Goal: Check status: Check status

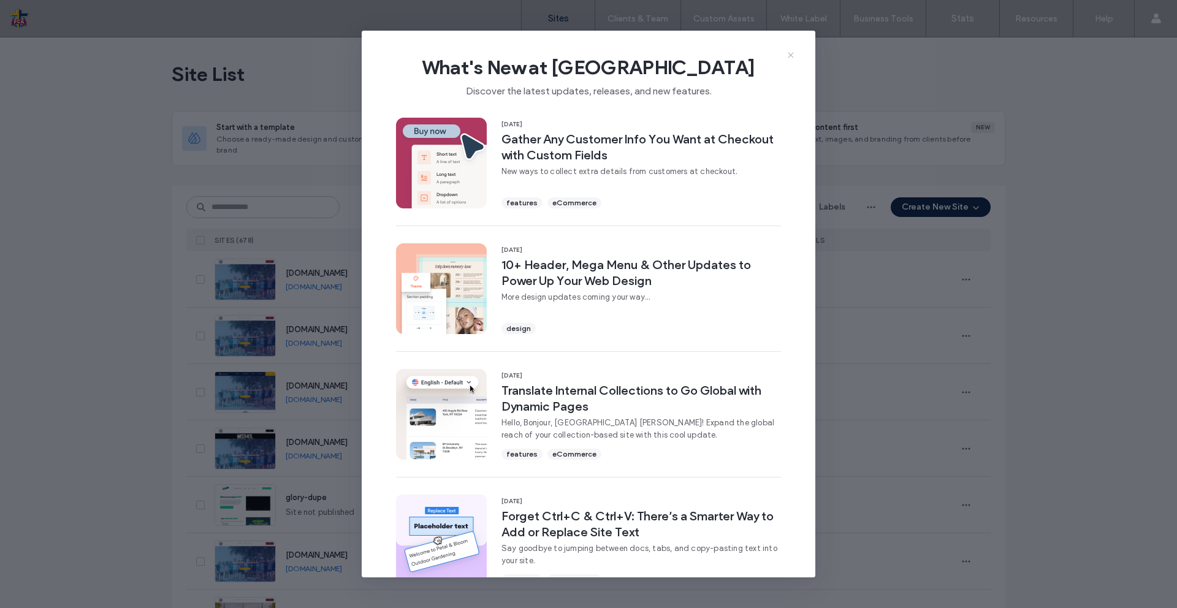
click at [795, 53] on icon at bounding box center [791, 55] width 10 height 10
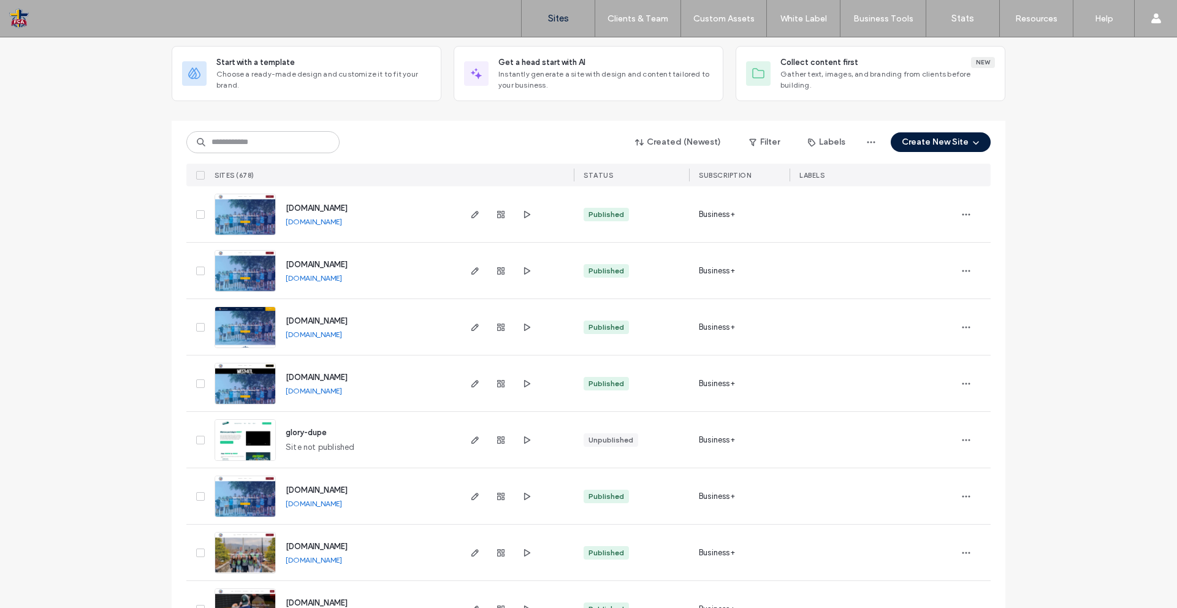
scroll to position [62, 0]
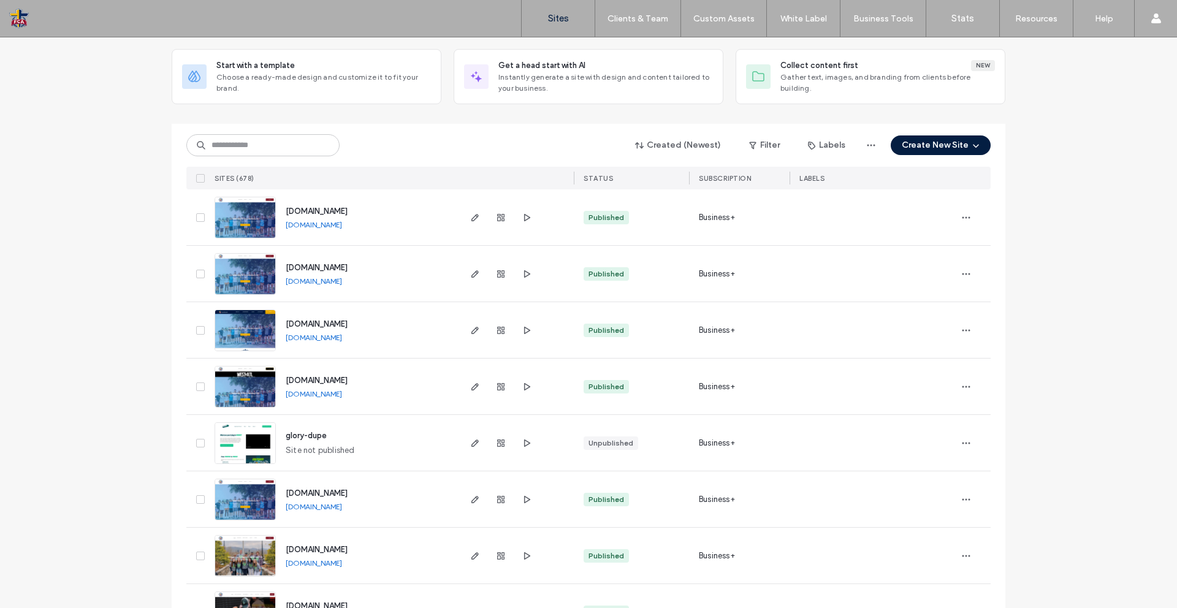
click at [317, 282] on link "[DOMAIN_NAME]" at bounding box center [314, 280] width 56 height 9
click at [331, 224] on link "[DOMAIN_NAME]" at bounding box center [314, 224] width 56 height 9
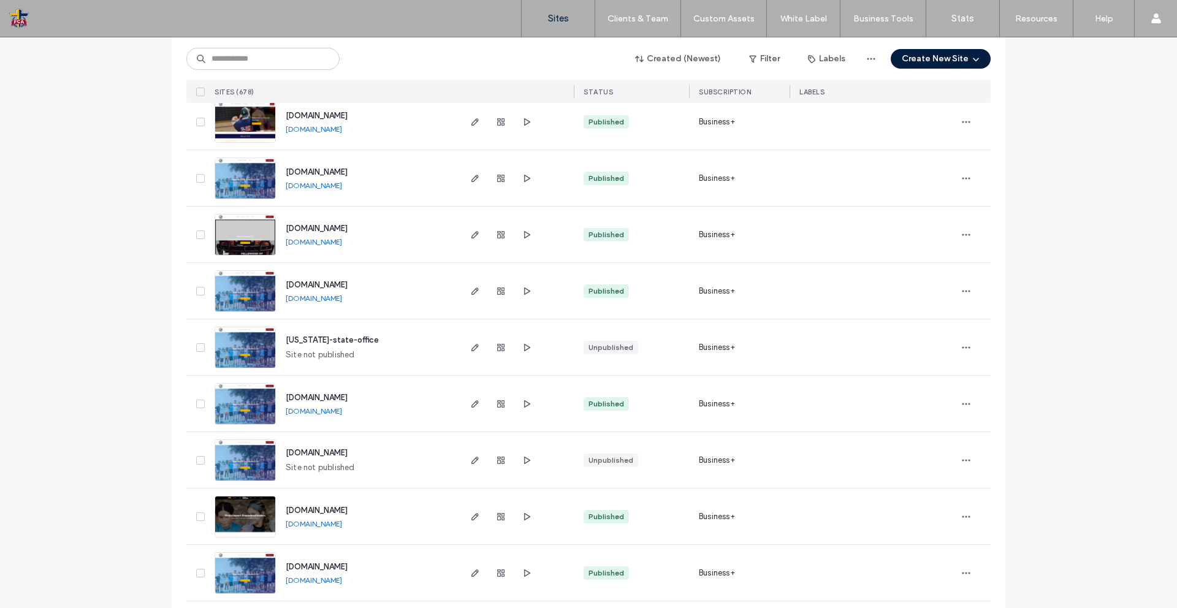
scroll to position [564, 0]
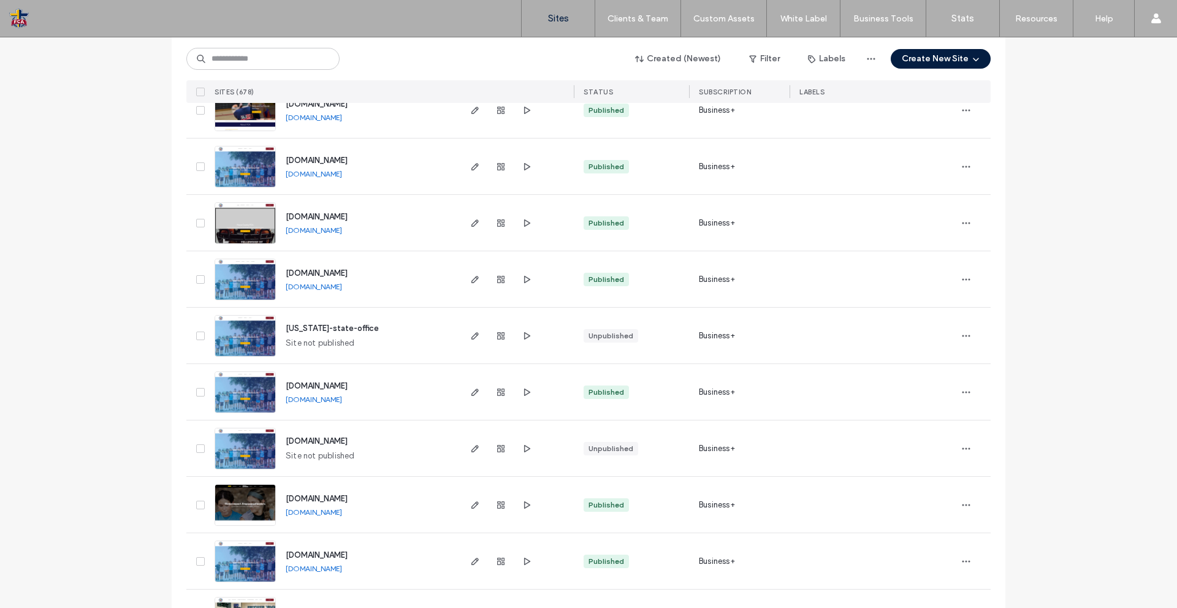
click at [317, 515] on link "[DOMAIN_NAME]" at bounding box center [314, 511] width 56 height 9
click at [300, 569] on link "[DOMAIN_NAME]" at bounding box center [314, 568] width 56 height 9
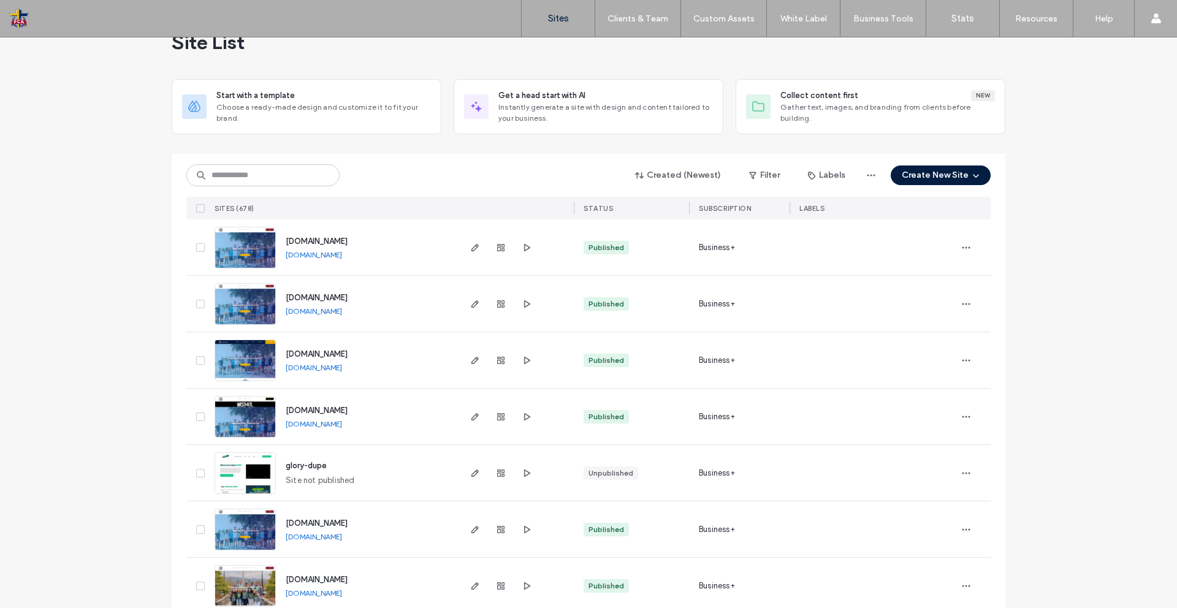
scroll to position [28, 0]
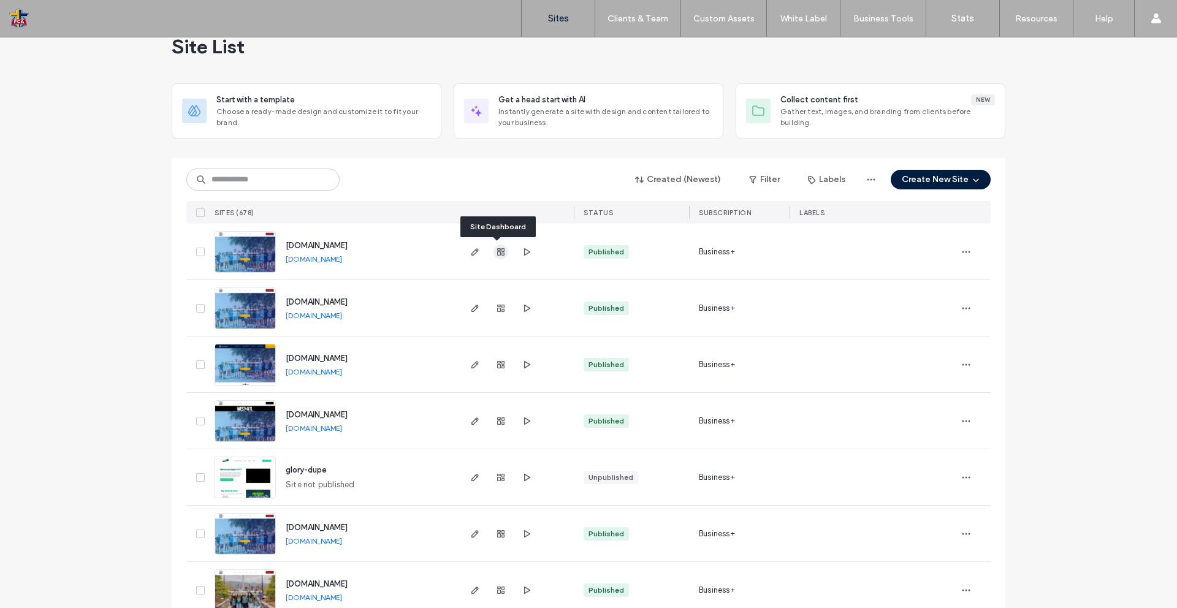
click at [498, 256] on icon "button" at bounding box center [501, 252] width 10 height 10
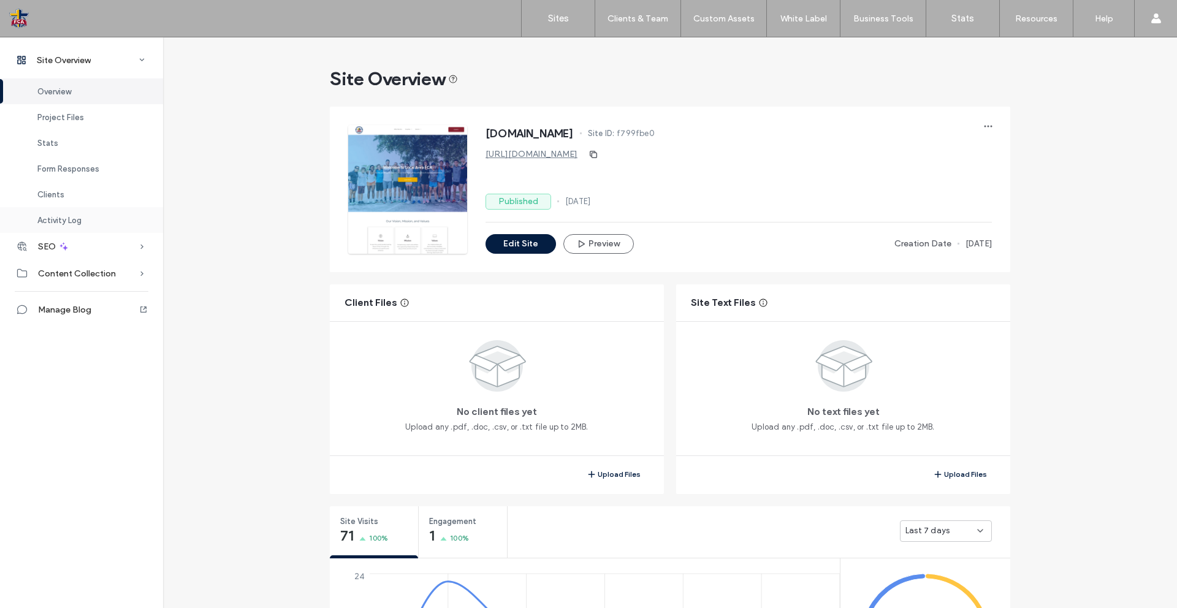
click at [73, 226] on div "Activity Log" at bounding box center [81, 220] width 163 height 26
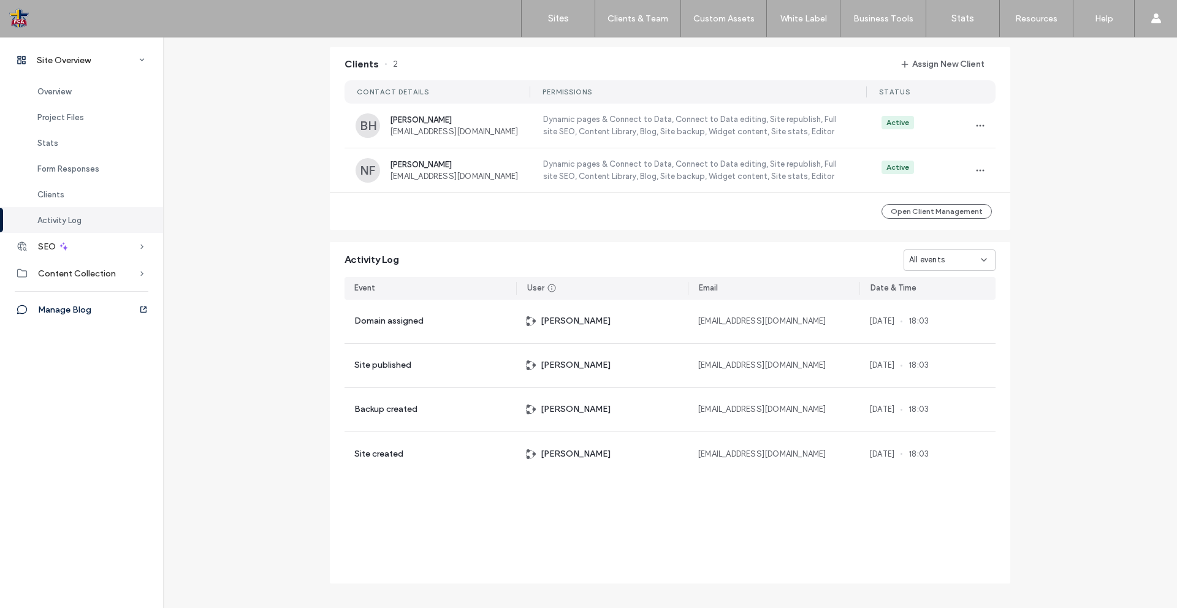
scroll to position [954, 0]
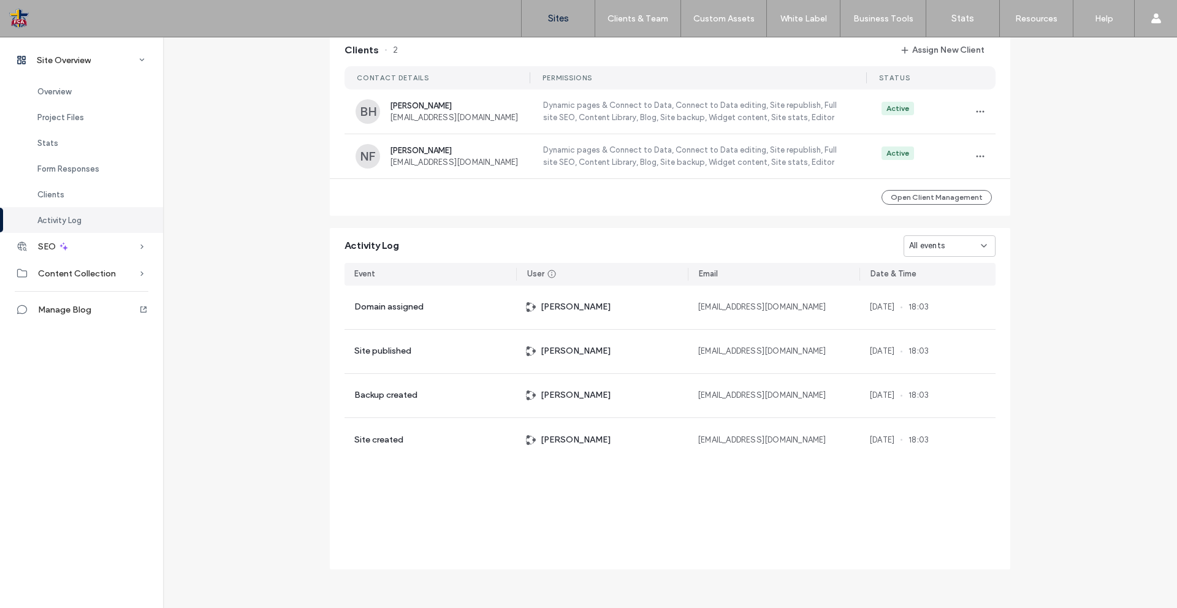
click at [561, 20] on label "Sites" at bounding box center [558, 18] width 21 height 11
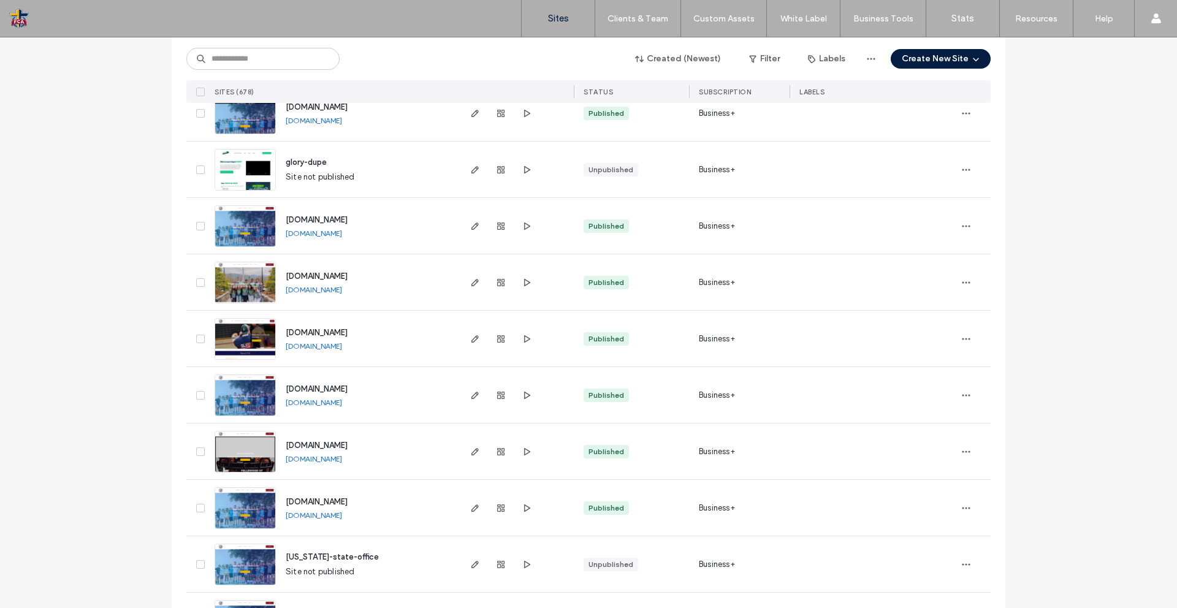
scroll to position [339, 0]
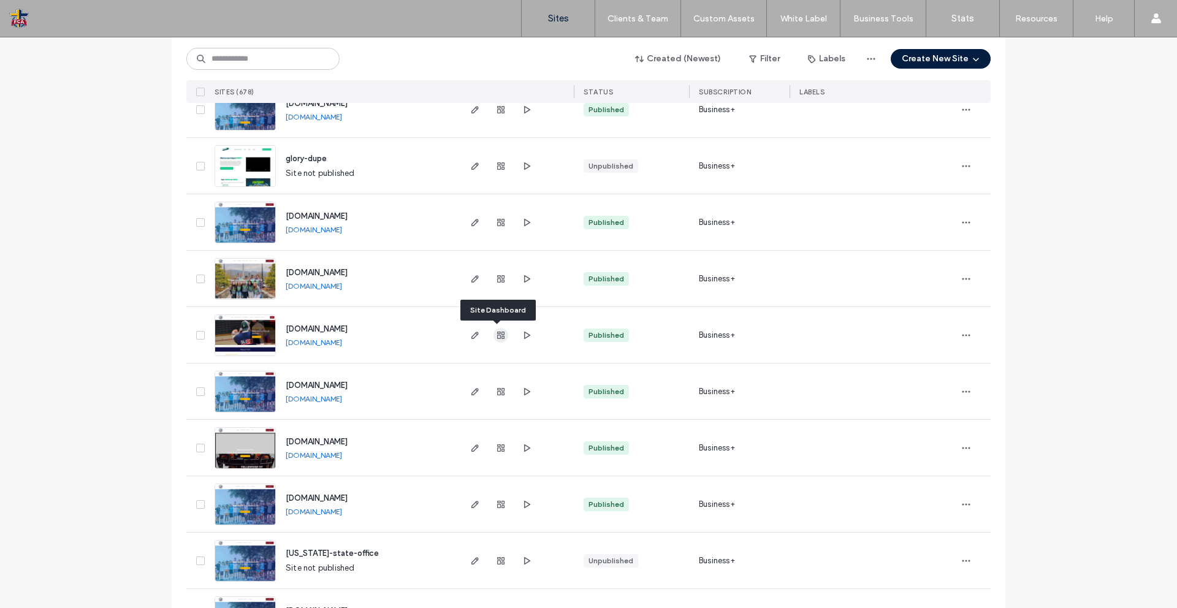
click at [499, 337] on use "button" at bounding box center [500, 335] width 7 height 7
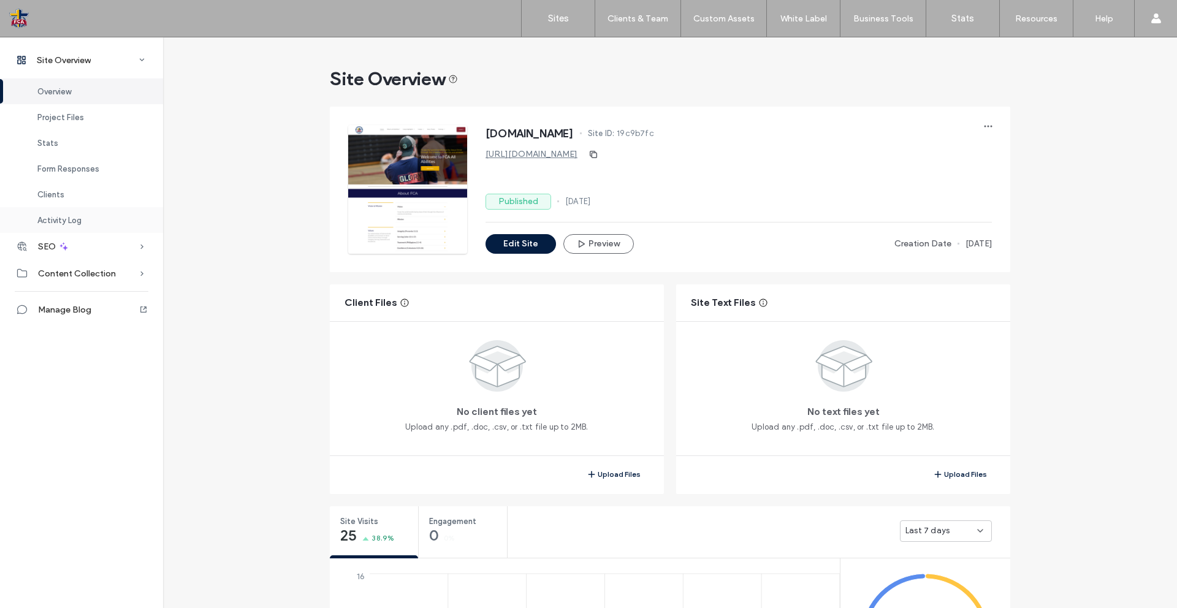
click at [54, 218] on span "Activity Log" at bounding box center [59, 220] width 44 height 9
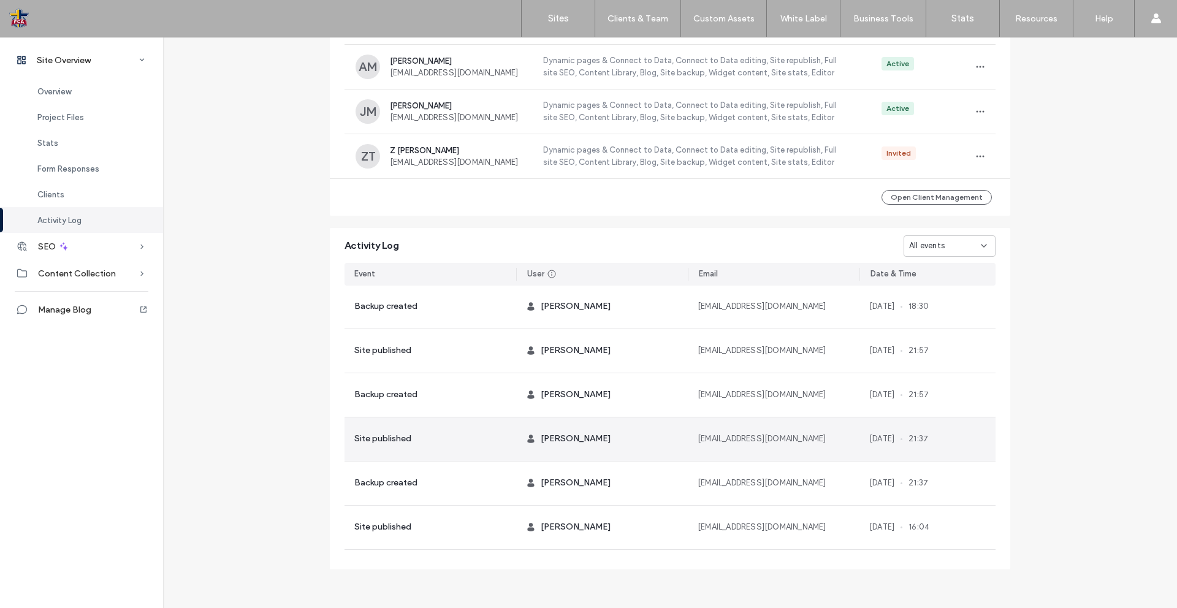
scroll to position [1292, 0]
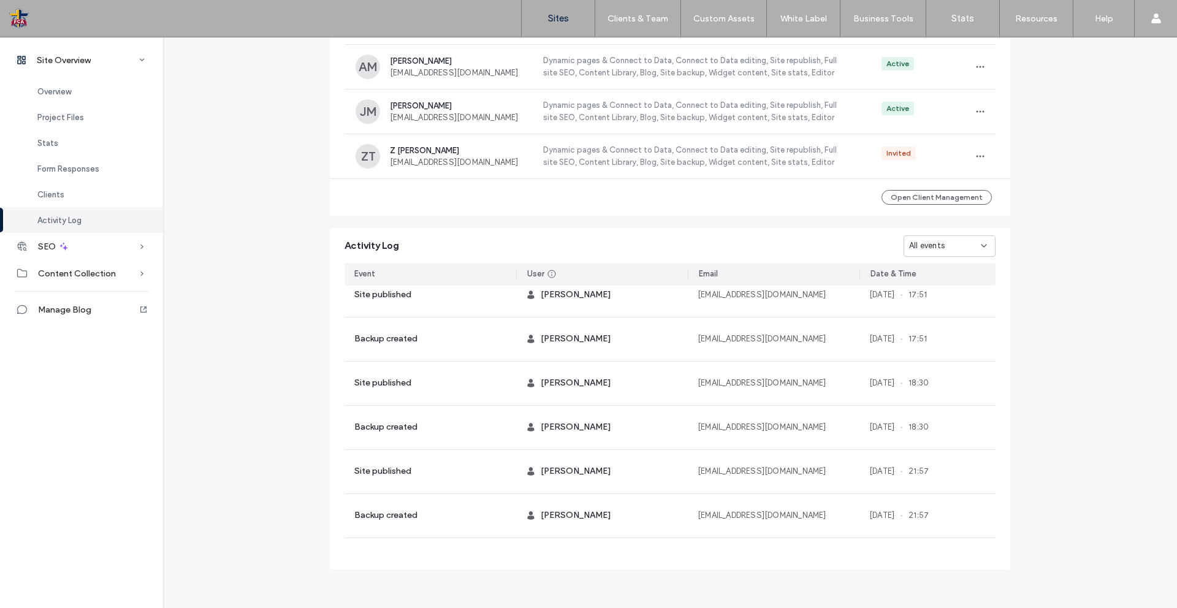
click at [556, 28] on link "Sites" at bounding box center [558, 18] width 73 height 37
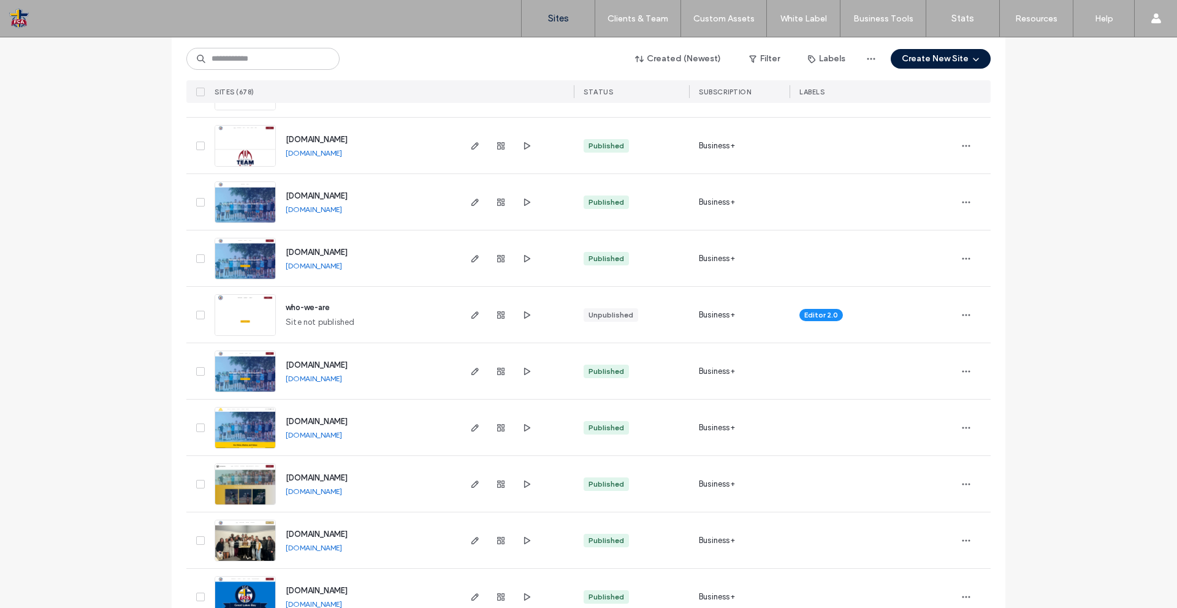
scroll to position [2108, 0]
click at [496, 261] on icon "button" at bounding box center [501, 258] width 10 height 10
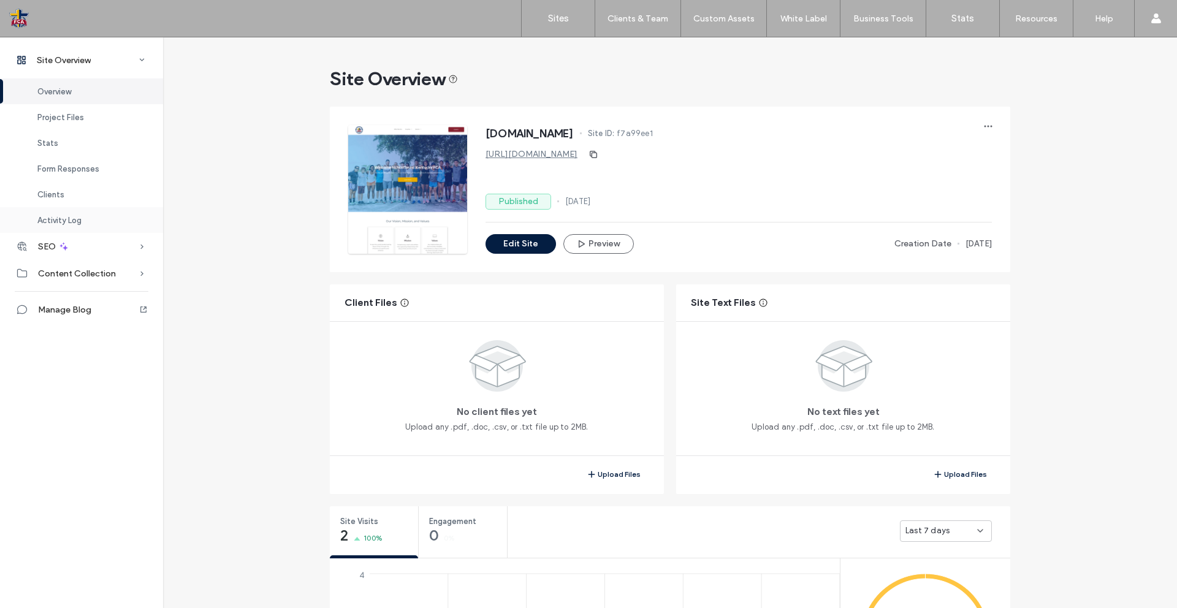
click at [70, 226] on div "Activity Log" at bounding box center [81, 220] width 163 height 26
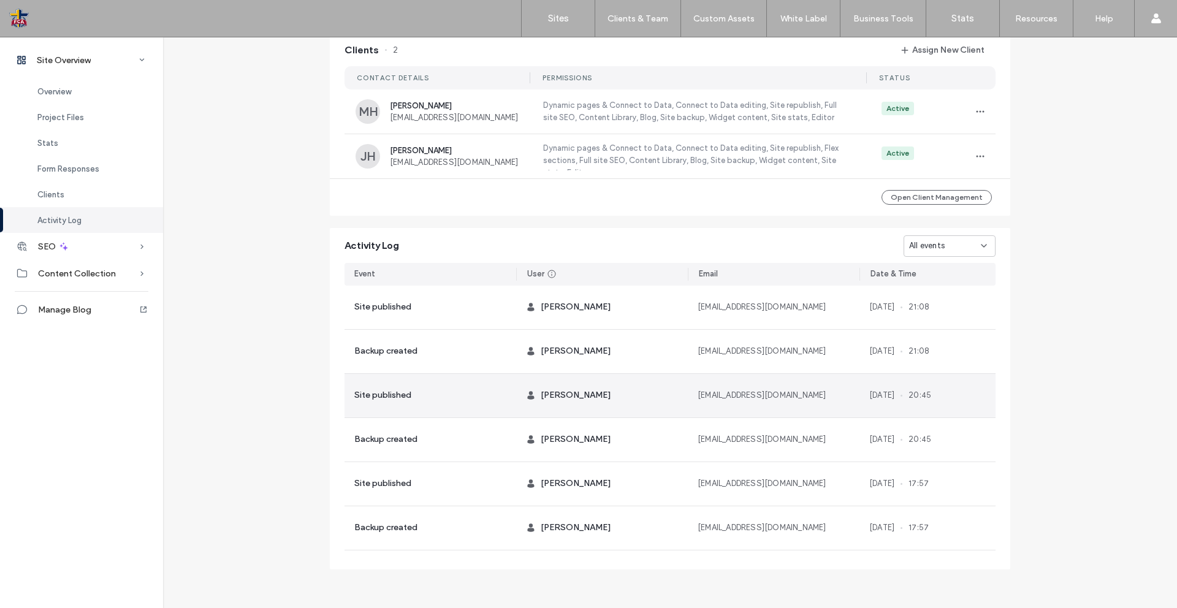
scroll to position [172, 0]
